Goal: Communication & Community: Answer question/provide support

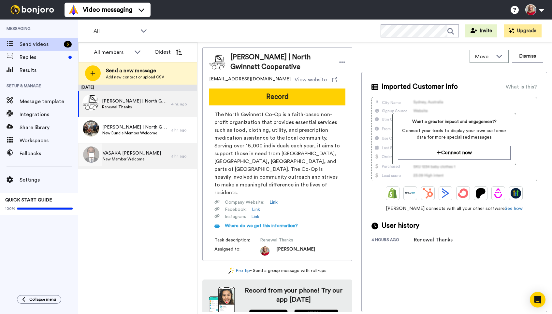
click at [127, 159] on span "New Member Welcome" at bounding box center [132, 159] width 58 height 5
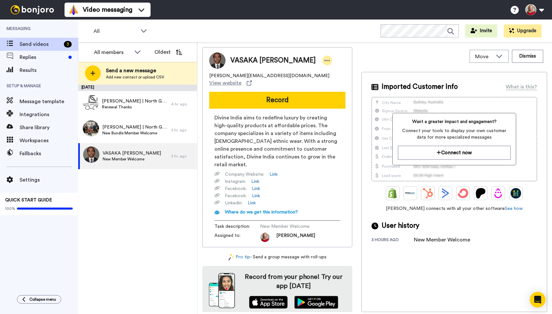
click at [324, 58] on icon at bounding box center [327, 60] width 6 height 7
click at [320, 97] on li "Dismiss" at bounding box center [327, 98] width 47 height 9
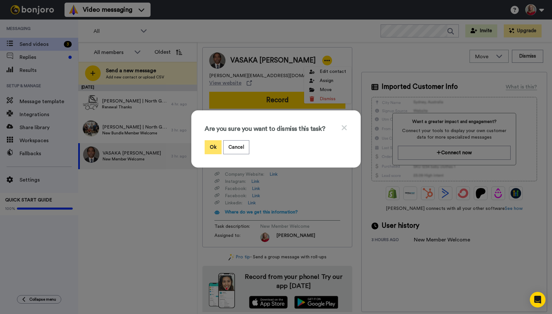
click at [210, 148] on button "Ok" at bounding box center [213, 147] width 17 height 14
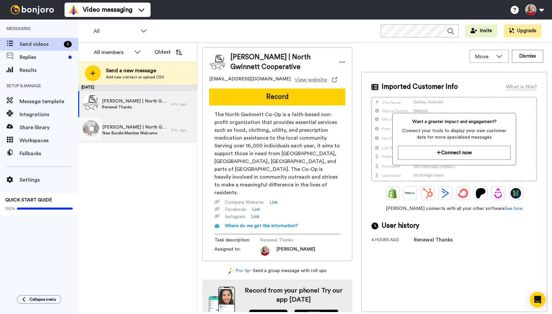
click at [148, 131] on span "New Bundle Member Welcome" at bounding box center [134, 133] width 65 height 5
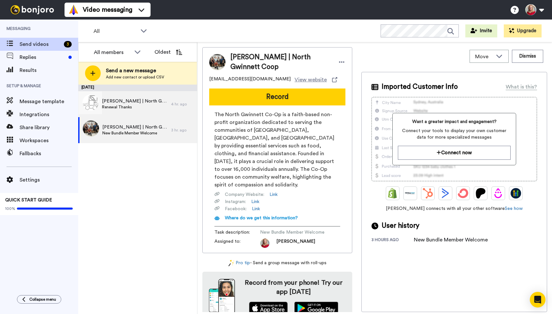
click at [138, 105] on span "Renewal Thanks" at bounding box center [135, 107] width 66 height 5
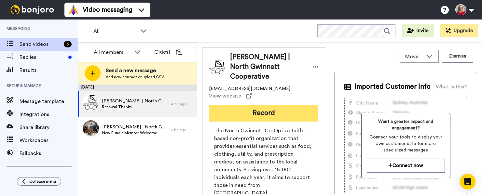
click at [257, 105] on button "Record" at bounding box center [263, 113] width 109 height 17
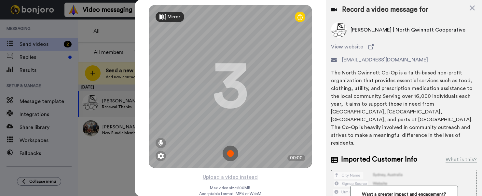
click at [226, 151] on img at bounding box center [231, 154] width 16 height 16
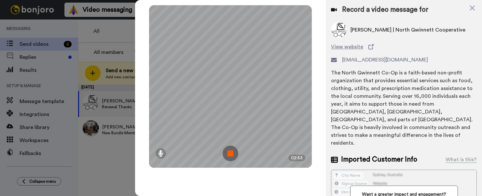
click at [231, 152] on img at bounding box center [231, 154] width 16 height 16
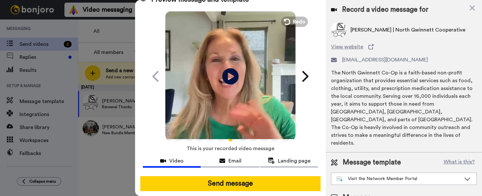
scroll to position [26, 0]
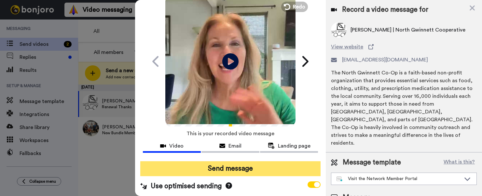
click at [226, 168] on button "Send message" at bounding box center [230, 169] width 180 height 15
